Goal: Transaction & Acquisition: Purchase product/service

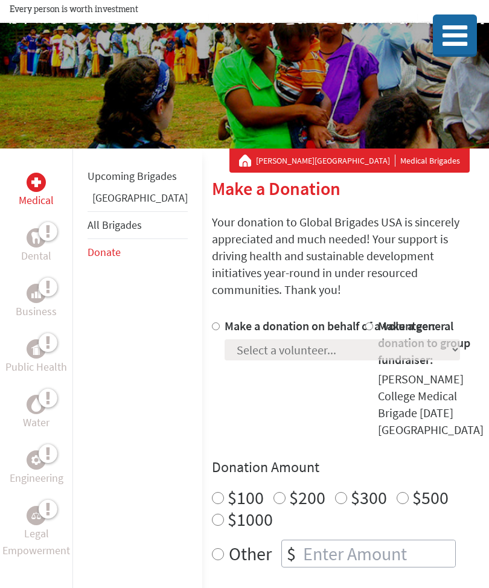
scroll to position [40, 0]
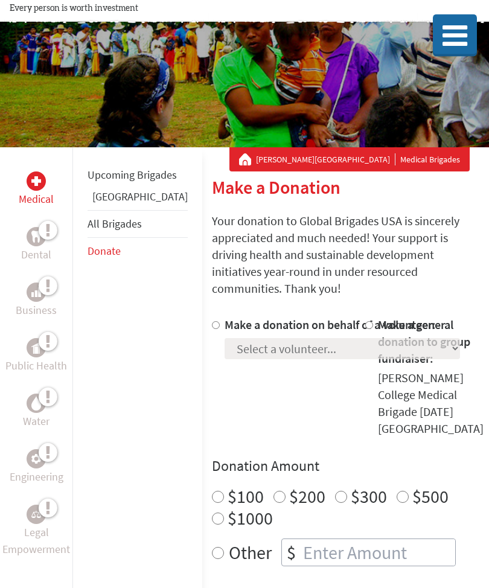
click at [369, 157] on link "[PERSON_NAME][GEOGRAPHIC_DATA]" at bounding box center [325, 160] width 139 height 12
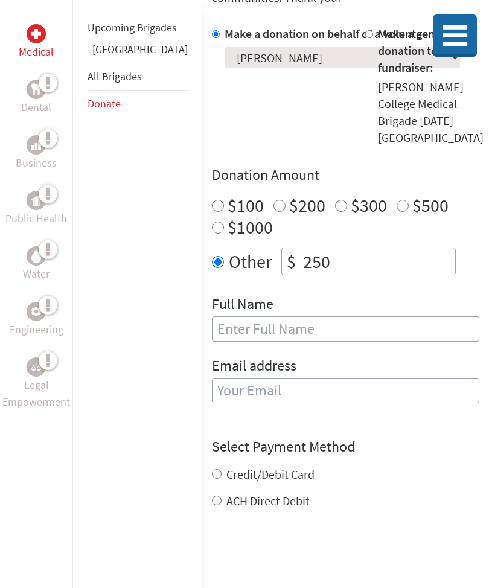
scroll to position [333, 0]
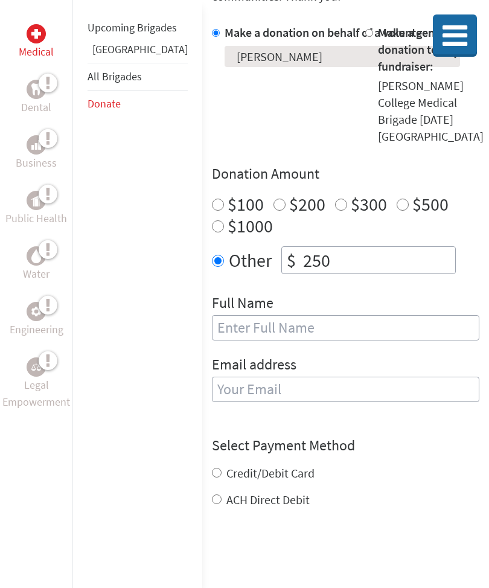
click at [366, 315] on input "text" at bounding box center [345, 327] width 267 height 25
type input "Aicha Diallo"
click at [299, 355] on div "Email address" at bounding box center [345, 386] width 267 height 62
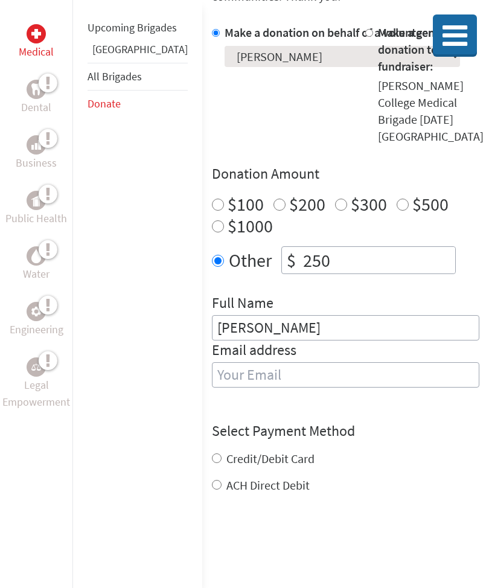
type input "adiallo86@smith.edu"
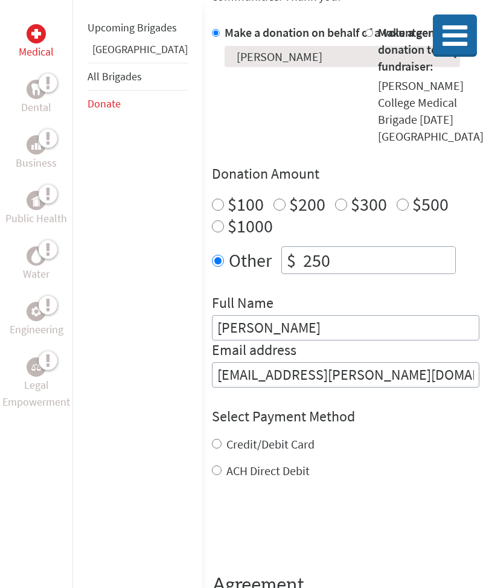
click at [226, 436] on label "Credit/Debit Card" at bounding box center [270, 443] width 88 height 15
click at [212, 439] on input "Credit/Debit Card" at bounding box center [217, 444] width 10 height 10
radio input "true"
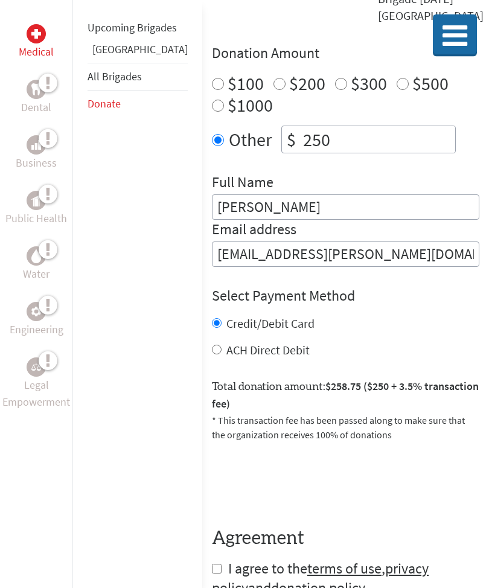
scroll to position [454, 0]
click at [212, 563] on input "checkbox" at bounding box center [217, 568] width 10 height 10
checkbox input "true"
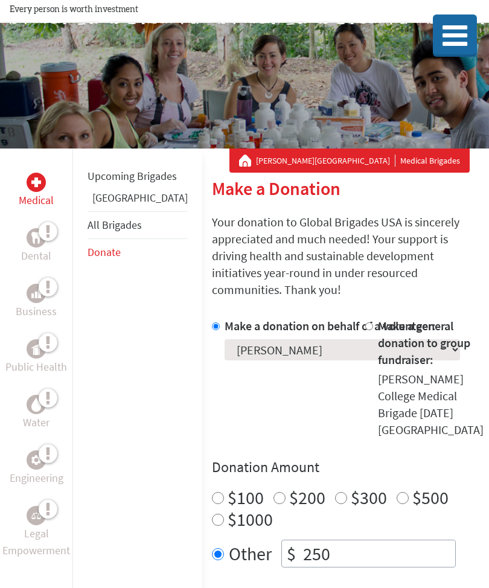
scroll to position [41, 0]
